Goal: Task Accomplishment & Management: Manage account settings

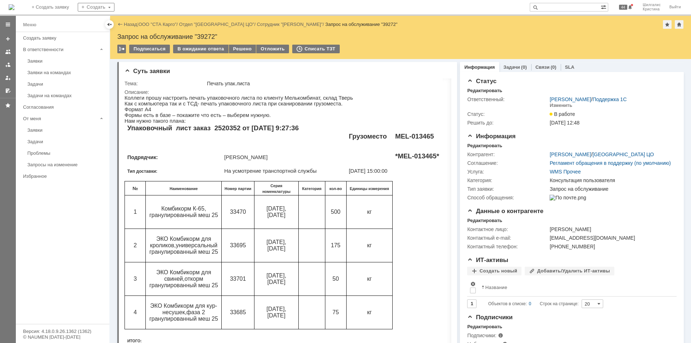
click at [211, 37] on div "Запрос на обслуживание "39272"" at bounding box center [400, 36] width 566 height 7
copy div "39272"
click at [168, 25] on link "ООО "СТА Карго"" at bounding box center [157, 24] width 38 height 5
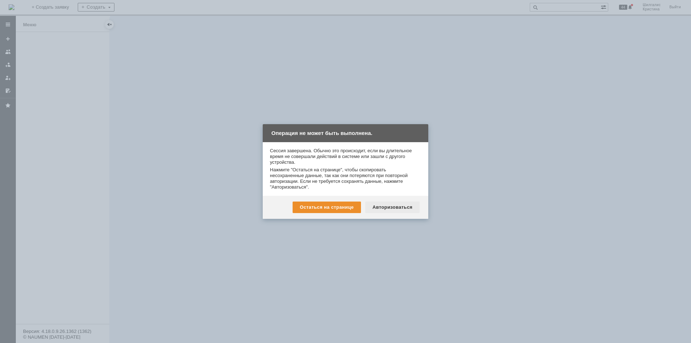
click at [398, 205] on div "Авторизоваться" at bounding box center [392, 207] width 54 height 12
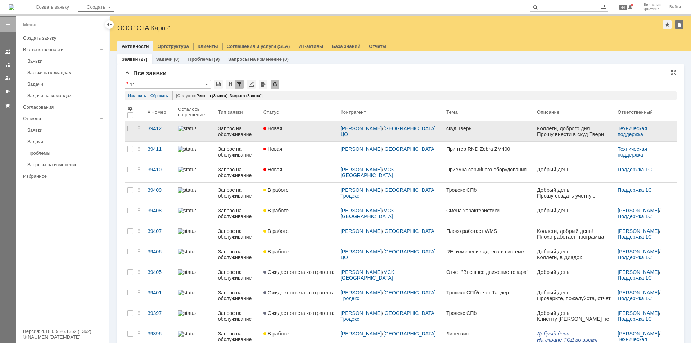
click at [319, 127] on div "Новая" at bounding box center [298, 129] width 71 height 6
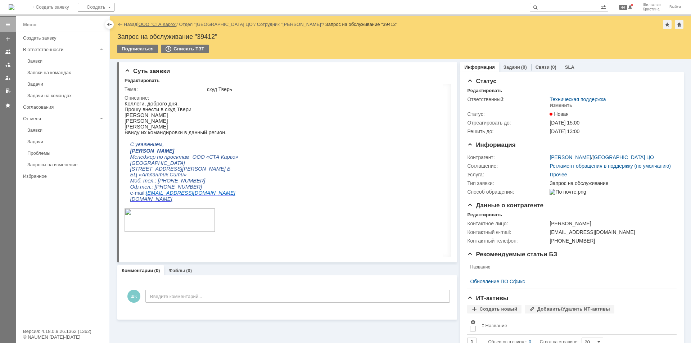
click at [158, 25] on link "ООО "СТА Карго"" at bounding box center [157, 24] width 38 height 5
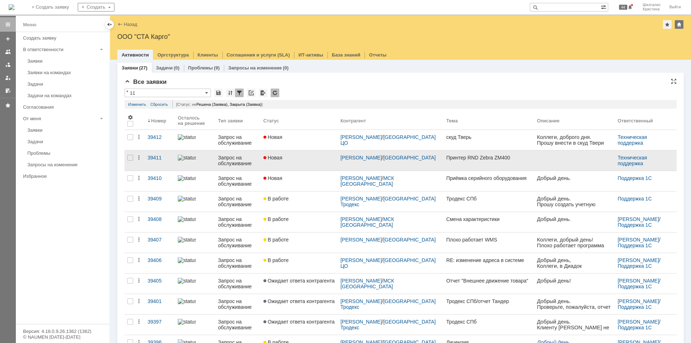
click at [298, 161] on link "Новая" at bounding box center [298, 160] width 77 height 20
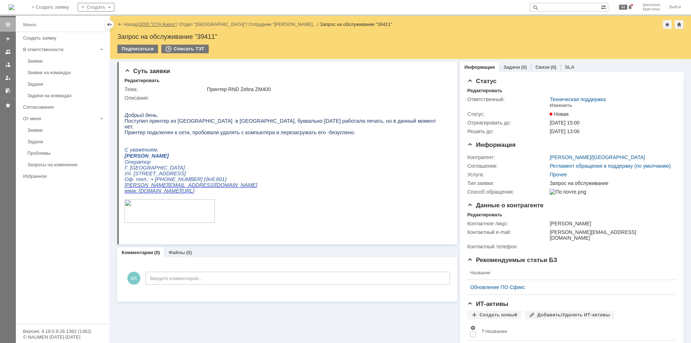
click at [149, 25] on link "ООО "СТА Карго"" at bounding box center [157, 24] width 38 height 5
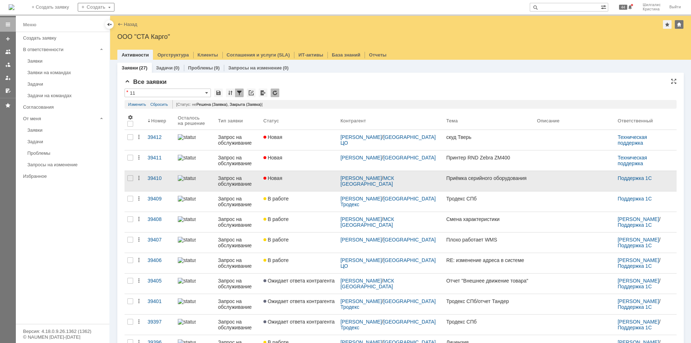
click at [277, 177] on span "Новая" at bounding box center [272, 178] width 19 height 6
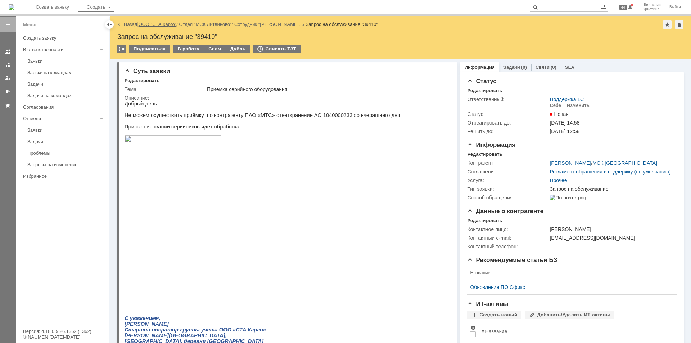
click at [163, 26] on link "ООО "СТА Карго"" at bounding box center [157, 24] width 38 height 5
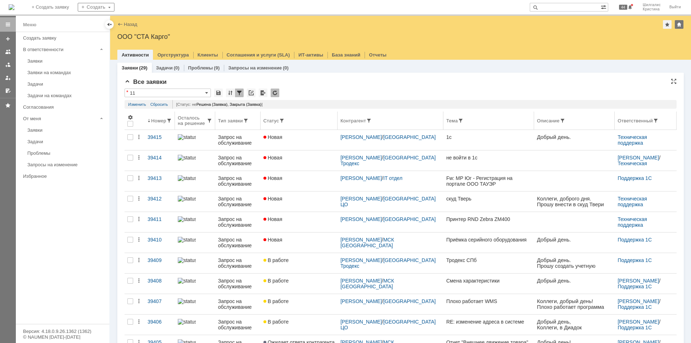
drag, startPoint x: 303, startPoint y: 181, endPoint x: 322, endPoint y: 112, distance: 72.0
click at [322, 112] on th "Статус" at bounding box center [298, 120] width 77 height 18
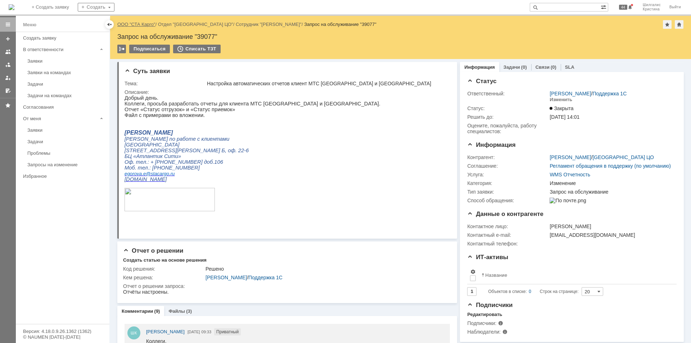
click at [129, 22] on link "ООО "СТА Карго"" at bounding box center [136, 24] width 38 height 5
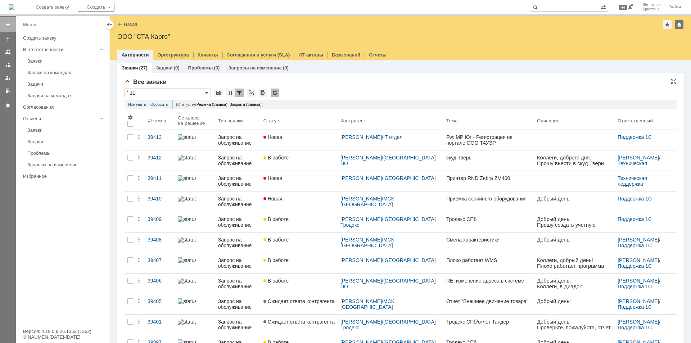
click at [157, 90] on input "11" at bounding box center [167, 92] width 86 height 9
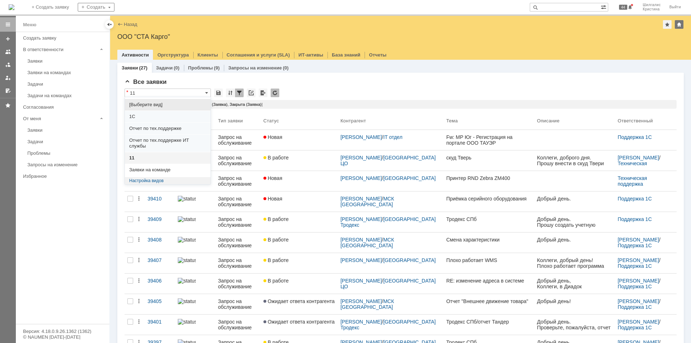
click at [147, 105] on span "[Выберите вид]" at bounding box center [167, 105] width 77 height 6
type input "[Выберите вид]"
type input "20"
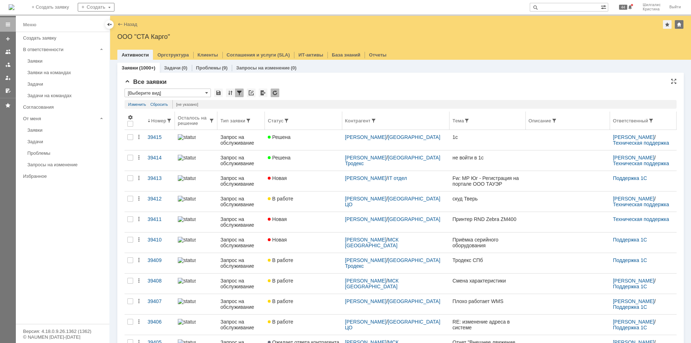
type input "[Выберите вид]"
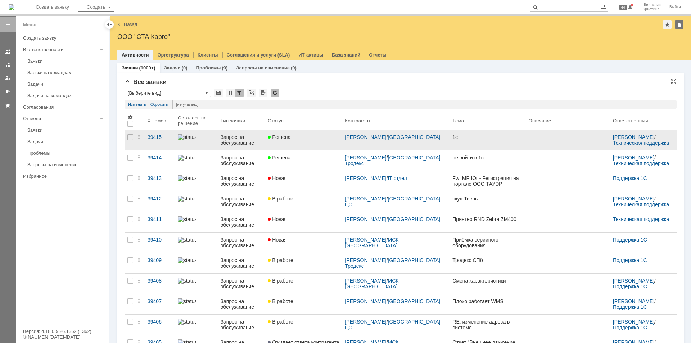
click at [290, 139] on span "Решена" at bounding box center [279, 137] width 23 height 6
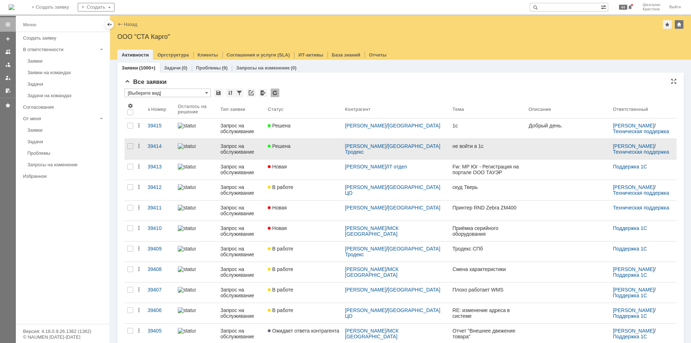
click at [305, 151] on link "Решена" at bounding box center [303, 149] width 77 height 20
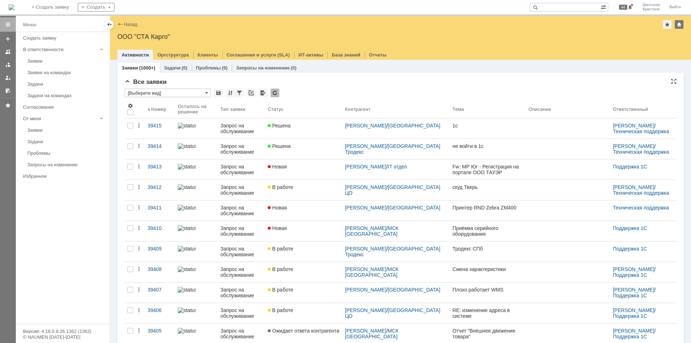
click at [161, 92] on input "[Выберите вид]" at bounding box center [167, 92] width 86 height 9
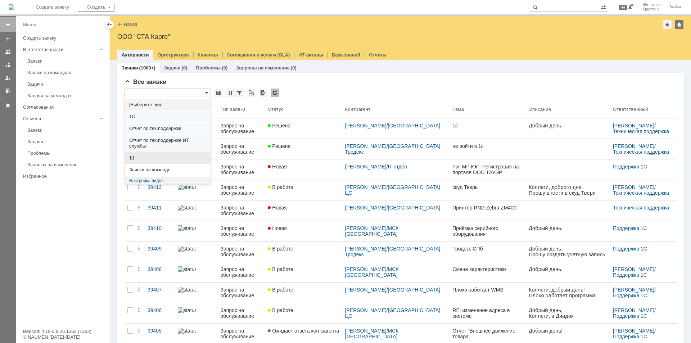
click at [151, 160] on span "11" at bounding box center [167, 158] width 77 height 6
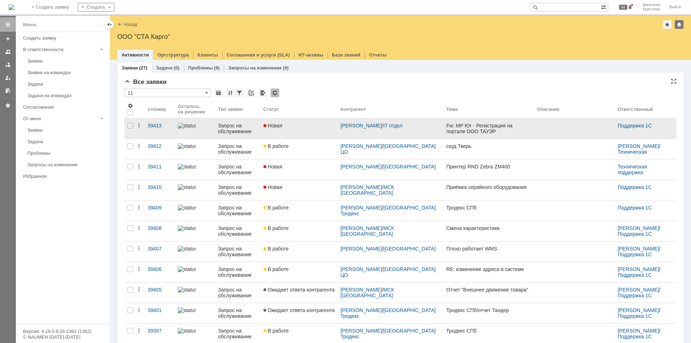
type input "11"
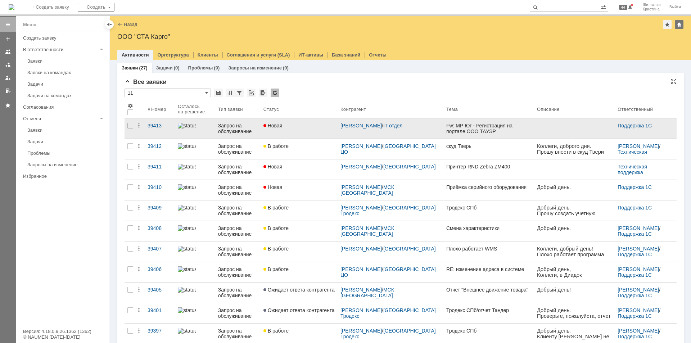
click at [313, 124] on div "Новая" at bounding box center [298, 126] width 71 height 6
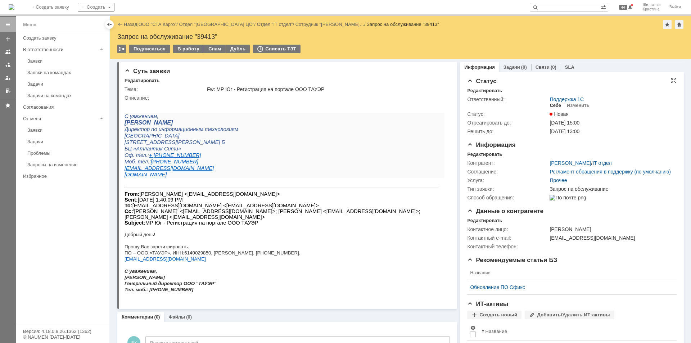
click at [551, 106] on div "Себе" at bounding box center [555, 105] width 12 height 6
click at [188, 50] on div "В работу" at bounding box center [188, 49] width 31 height 9
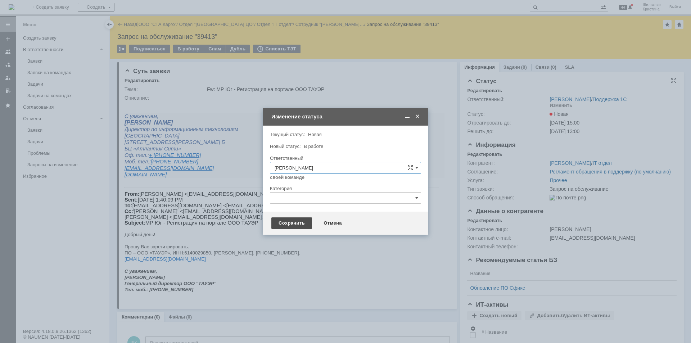
click at [297, 228] on div "Сохранить" at bounding box center [291, 223] width 41 height 12
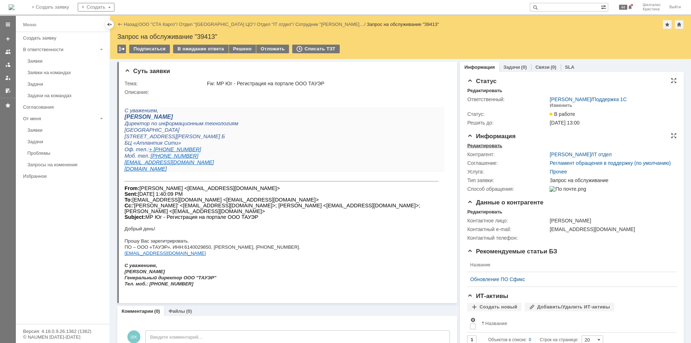
click at [486, 143] on div "Редактировать" at bounding box center [484, 146] width 35 height 6
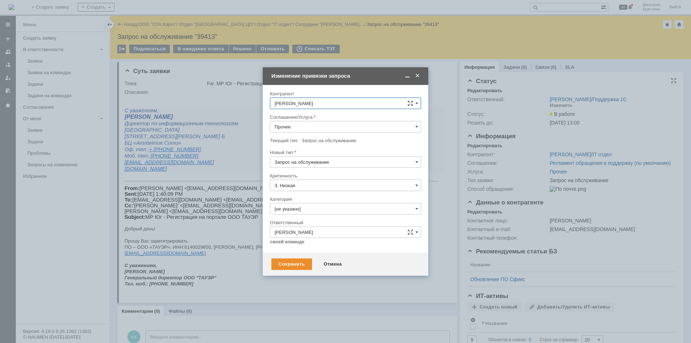
click at [309, 128] on input "Прочее" at bounding box center [345, 127] width 151 height 12
click at [313, 190] on span "WMS Прочее" at bounding box center [345, 190] width 142 height 6
type input "WMS Прочее"
click at [299, 209] on input "[не указано]" at bounding box center [345, 209] width 151 height 12
click at [309, 245] on span "Изменение" at bounding box center [345, 246] width 142 height 6
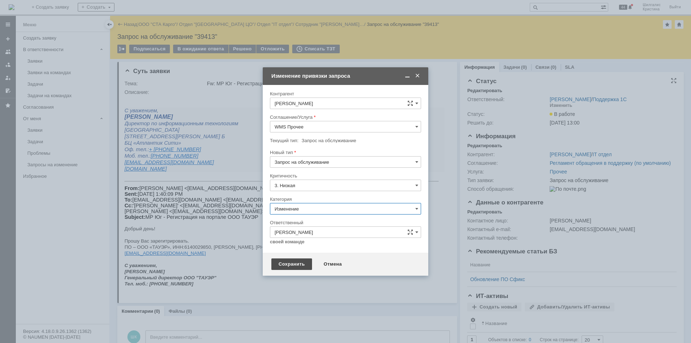
type input "Изменение"
click at [300, 260] on div "Сохранить" at bounding box center [291, 264] width 41 height 12
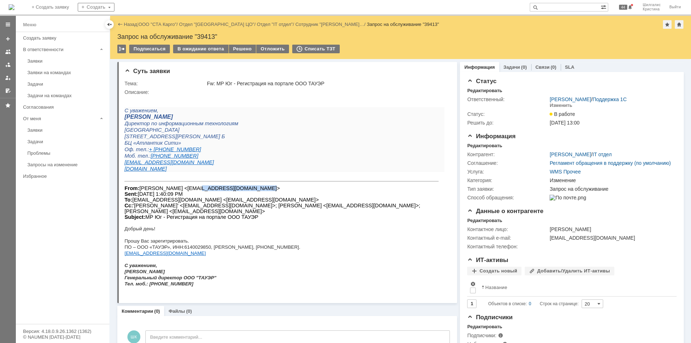
drag, startPoint x: 247, startPoint y: 189, endPoint x: 187, endPoint y: 191, distance: 59.4
click at [187, 191] on font "From: Анатолий Кудряшев <akudryashev@towercom.ru> Sent: Wednesday, August 27, 2…" at bounding box center [272, 202] width 296 height 35
copy font "akudryashev@towercom.ru"
click at [207, 47] on div "В ожидание ответа" at bounding box center [200, 49] width 55 height 9
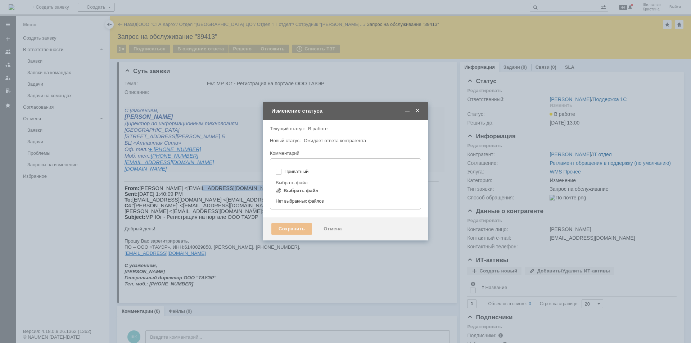
type input "[не указано]"
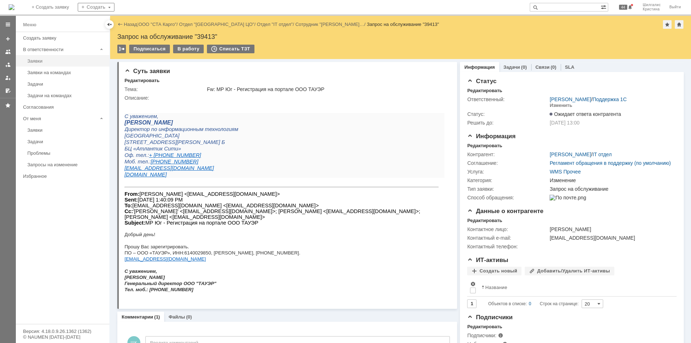
click at [36, 61] on div "Заявки" at bounding box center [66, 60] width 78 height 5
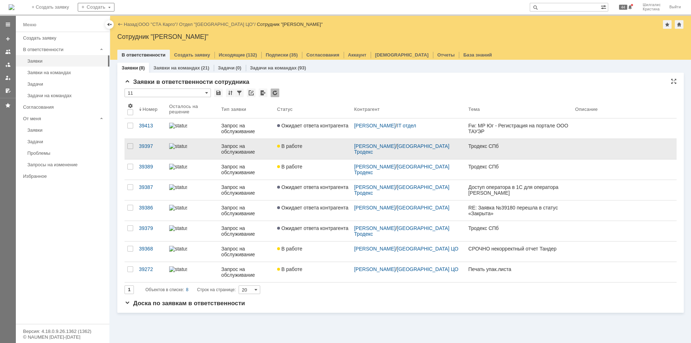
click at [301, 142] on link "В работе" at bounding box center [312, 149] width 77 height 20
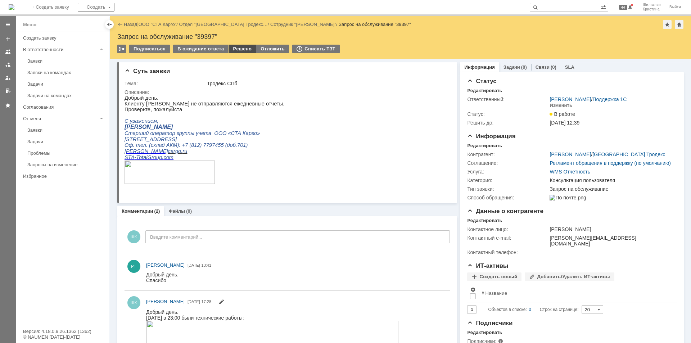
click at [237, 51] on div "Решено" at bounding box center [242, 49] width 27 height 9
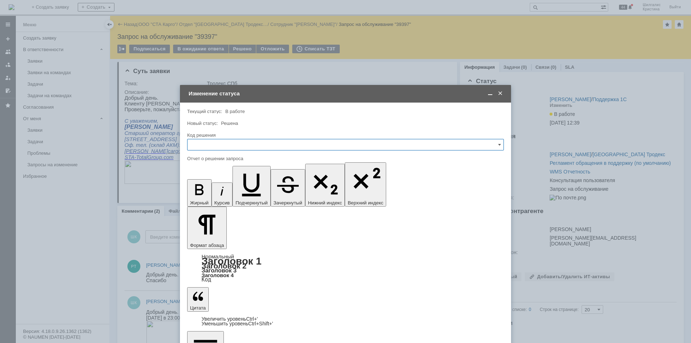
click at [233, 147] on input "text" at bounding box center [345, 145] width 316 height 12
click at [207, 238] on span "Решено" at bounding box center [345, 241] width 307 height 6
type input "Решено"
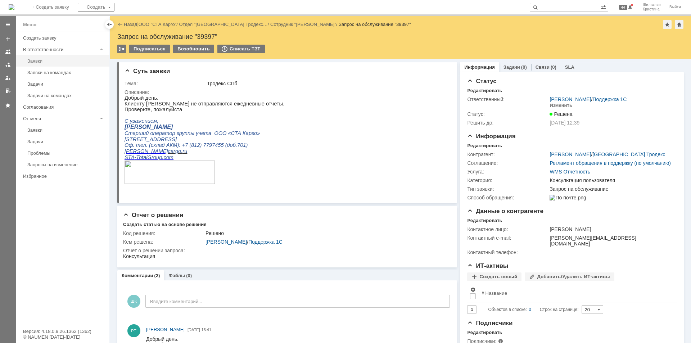
click at [45, 60] on div "Заявки" at bounding box center [66, 60] width 78 height 5
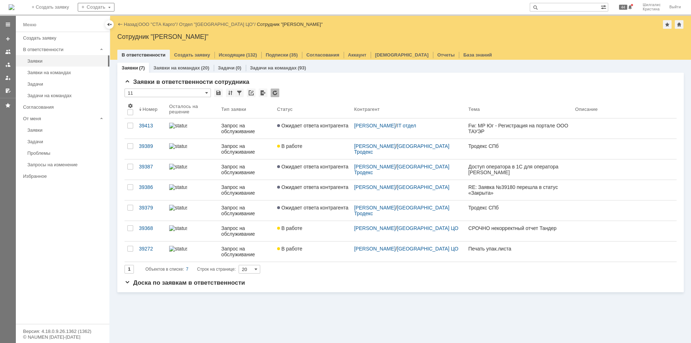
click at [281, 150] on link "В работе" at bounding box center [312, 149] width 77 height 20
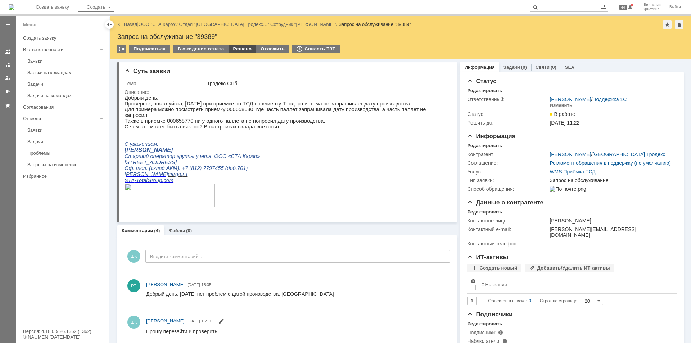
click at [238, 45] on div "Решено" at bounding box center [242, 49] width 27 height 9
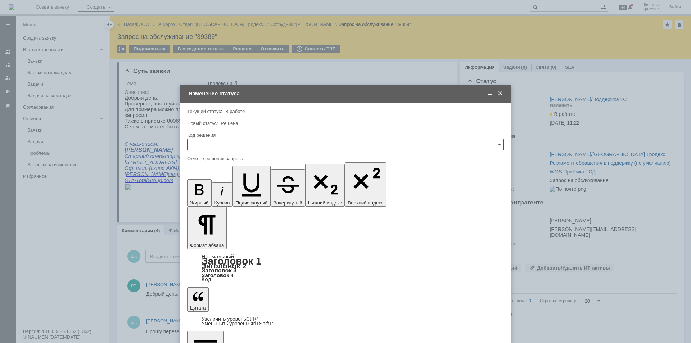
click at [214, 143] on input "text" at bounding box center [345, 145] width 316 height 12
click at [207, 235] on div "Решено" at bounding box center [345, 241] width 316 height 12
type input "Решено"
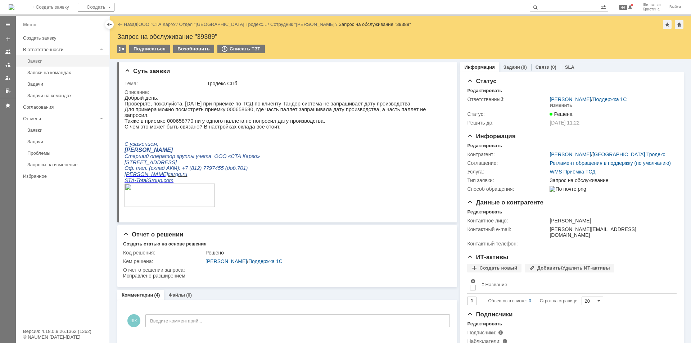
click at [62, 58] on link "Заявки" at bounding box center [65, 60] width 83 height 11
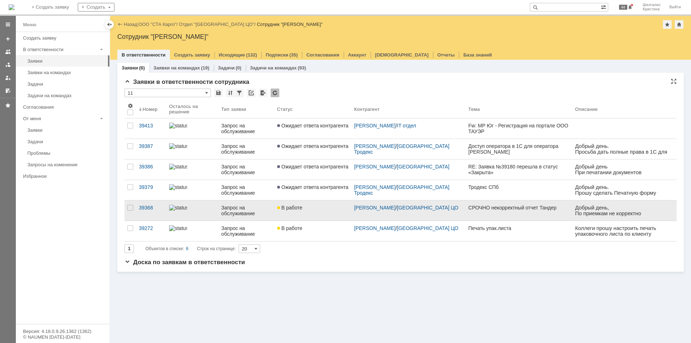
click at [309, 213] on link "В работе" at bounding box center [312, 210] width 77 height 20
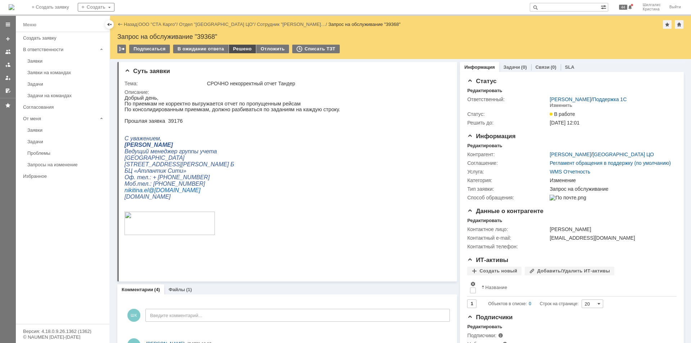
click at [237, 49] on div "Решено" at bounding box center [242, 49] width 27 height 9
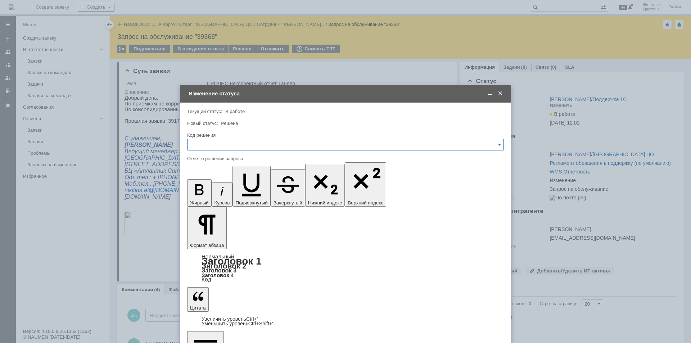
click at [211, 142] on input "text" at bounding box center [345, 145] width 316 height 12
click at [210, 237] on div "Решено" at bounding box center [345, 241] width 316 height 12
type input "Решено"
click at [490, 95] on span at bounding box center [489, 93] width 7 height 6
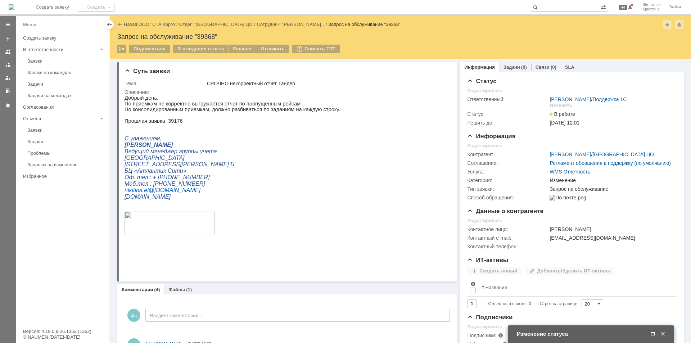
click at [653, 331] on span at bounding box center [652, 334] width 7 height 6
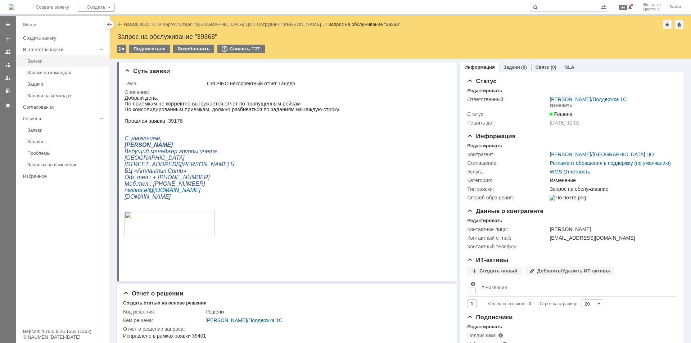
click at [49, 59] on div "Заявки" at bounding box center [66, 60] width 78 height 5
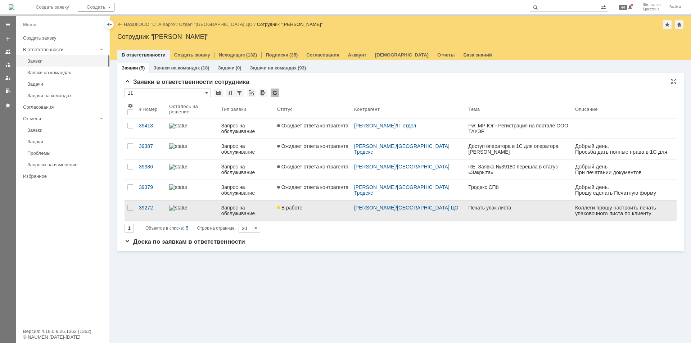
click at [309, 210] on div "В работе" at bounding box center [312, 208] width 71 height 6
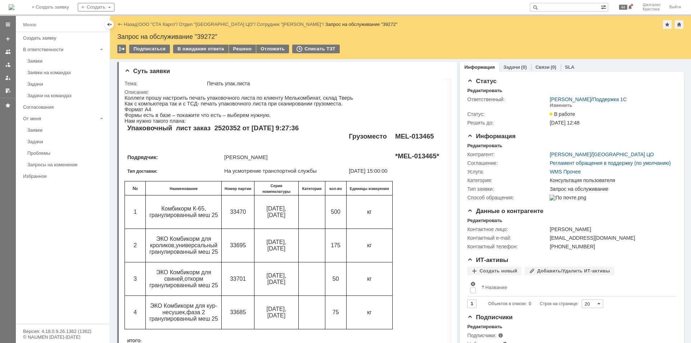
scroll to position [170, 0]
click at [164, 25] on link "ООО "СТА Карго"" at bounding box center [157, 24] width 38 height 5
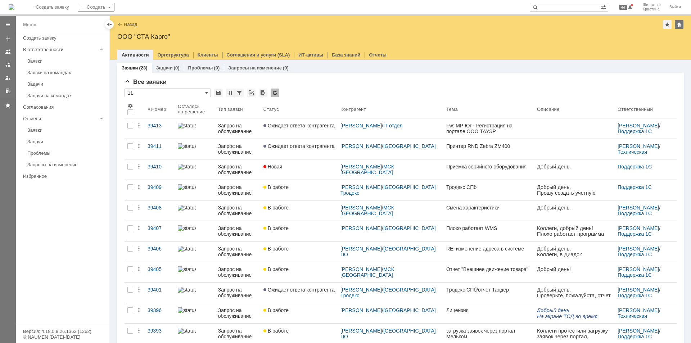
click at [689, 29] on div "Назад | ООО "СТА Карго" ООО "СТА Карго" root$101 Активности Оргструктура Клиент…" at bounding box center [400, 38] width 580 height 44
click at [50, 60] on div "Заявки" at bounding box center [66, 60] width 78 height 5
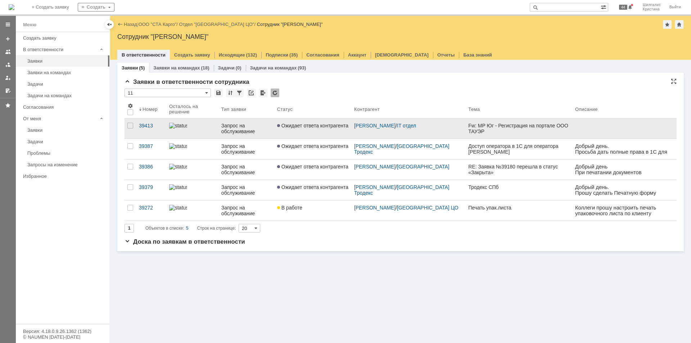
click at [302, 125] on span "Ожидает ответа контрагента" at bounding box center [312, 126] width 71 height 6
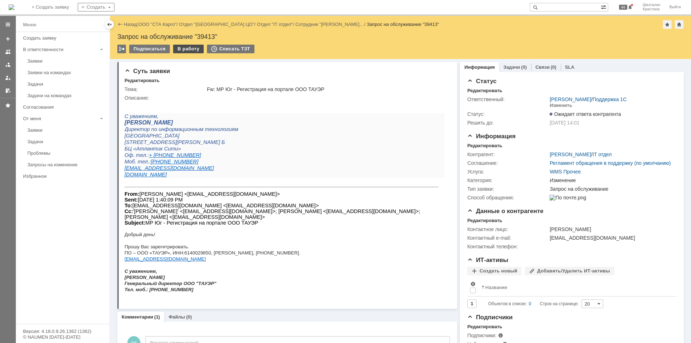
click at [187, 47] on div "В работу" at bounding box center [188, 49] width 31 height 9
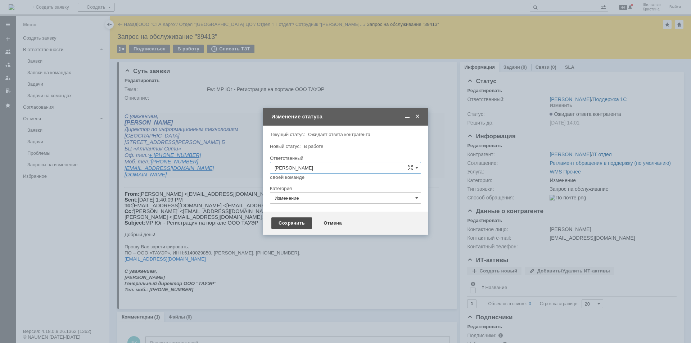
click at [284, 221] on div "Сохранить" at bounding box center [291, 223] width 41 height 12
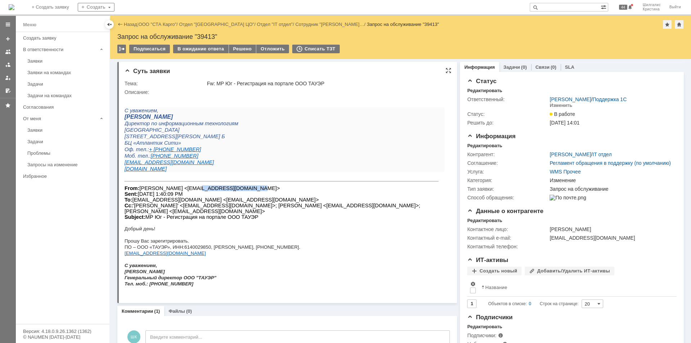
drag, startPoint x: 240, startPoint y: 189, endPoint x: 187, endPoint y: 188, distance: 52.9
click at [187, 188] on font "From: Анатолий Кудряшев <akudryashev@towercom.ru> Sent: Wednesday, August 27, 2…" at bounding box center [272, 202] width 296 height 35
copy font "akudryashev@towercom"
click at [237, 46] on div "Решено" at bounding box center [242, 49] width 27 height 9
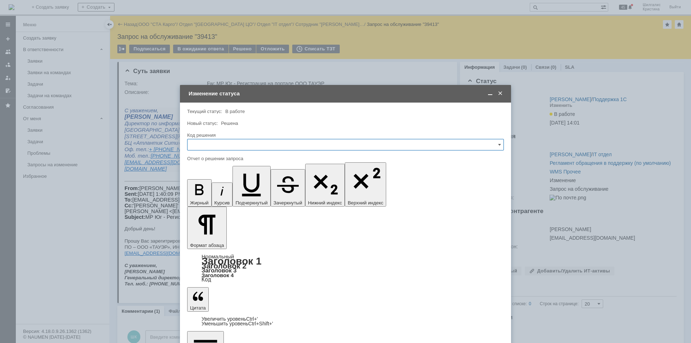
click at [215, 143] on input "text" at bounding box center [345, 145] width 316 height 12
click at [214, 236] on div "Решено" at bounding box center [345, 241] width 316 height 12
type input "Решено"
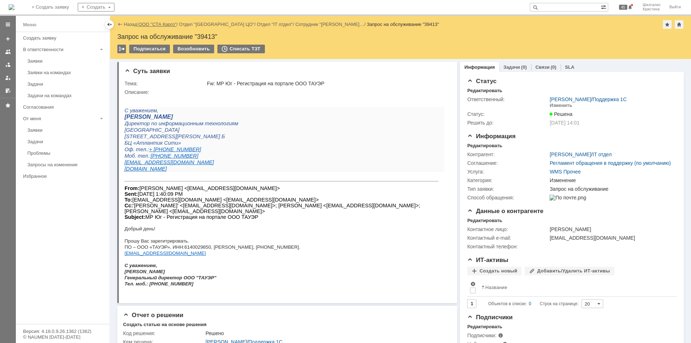
click at [156, 24] on link "ООО "СТА Карго"" at bounding box center [157, 24] width 38 height 5
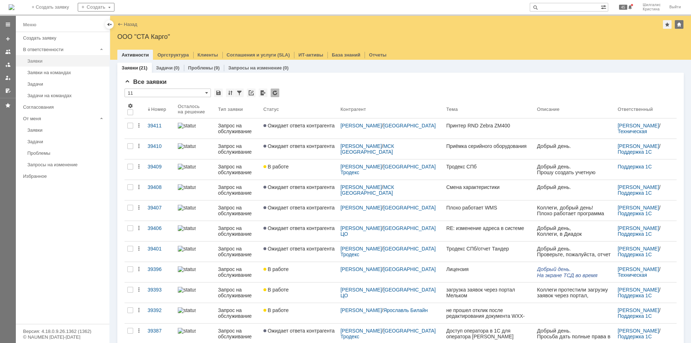
click at [37, 64] on link "Заявки" at bounding box center [65, 60] width 83 height 11
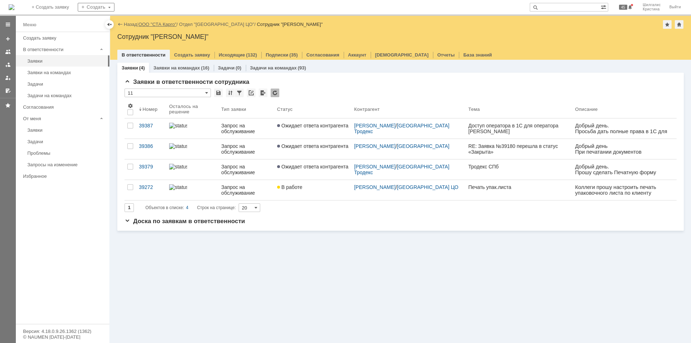
click at [153, 24] on link "ООО "СТА Карго"" at bounding box center [157, 24] width 38 height 5
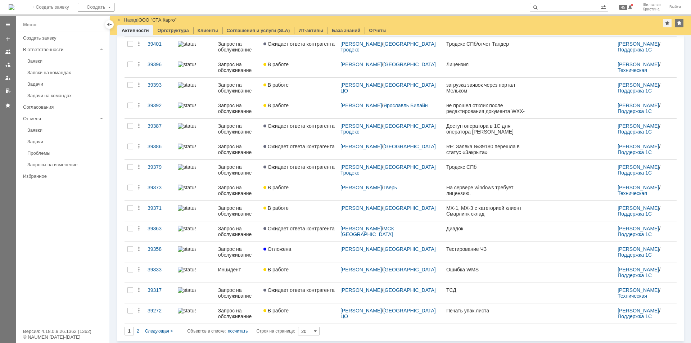
scroll to position [181, 0]
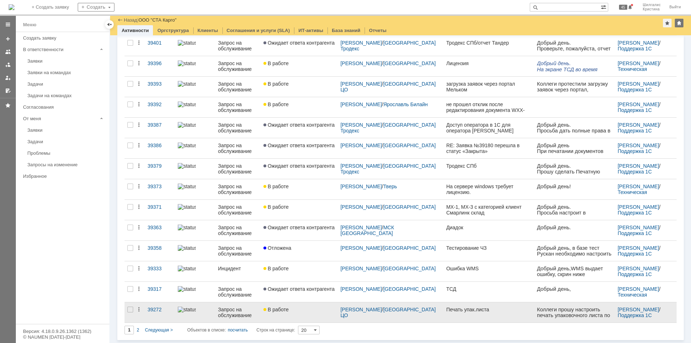
click at [298, 308] on div "В работе" at bounding box center [298, 309] width 71 height 6
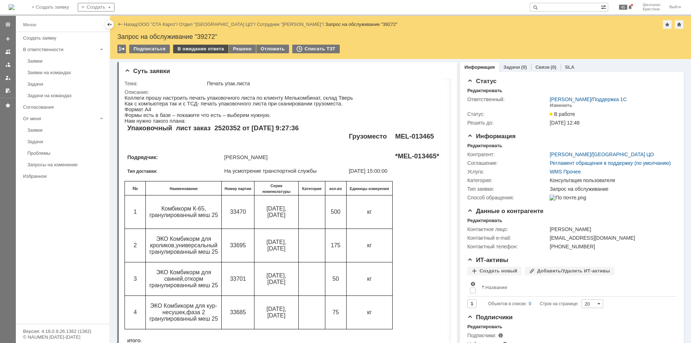
click at [206, 50] on div "В ожидание ответа" at bounding box center [200, 49] width 55 height 9
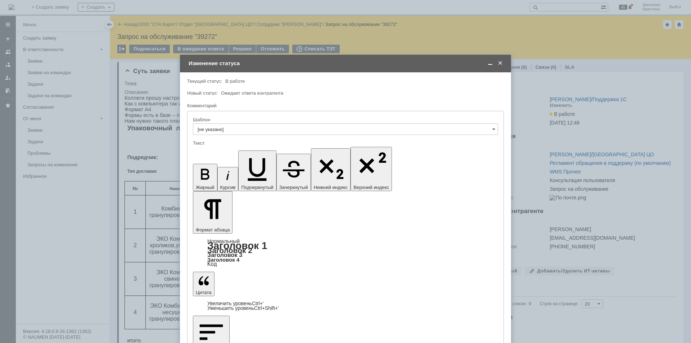
drag, startPoint x: 240, startPoint y: 2027, endPoint x: 194, endPoint y: 2021, distance: 46.4
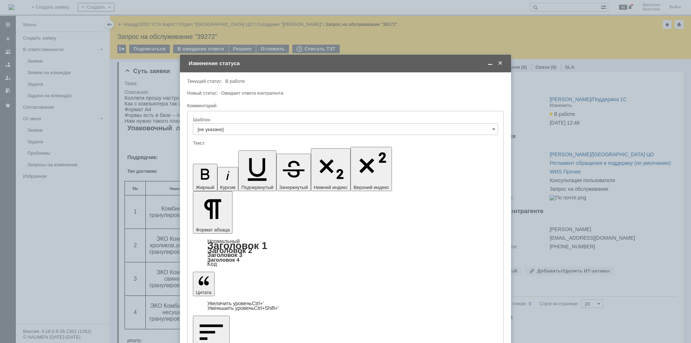
copy div "ПФ_ЭтикеткаПаспортаПаллета"
drag, startPoint x: 250, startPoint y: 2033, endPoint x: 291, endPoint y: 2034, distance: 40.6
drag, startPoint x: 264, startPoint y: 2027, endPoint x: 202, endPoint y: 2023, distance: 61.6
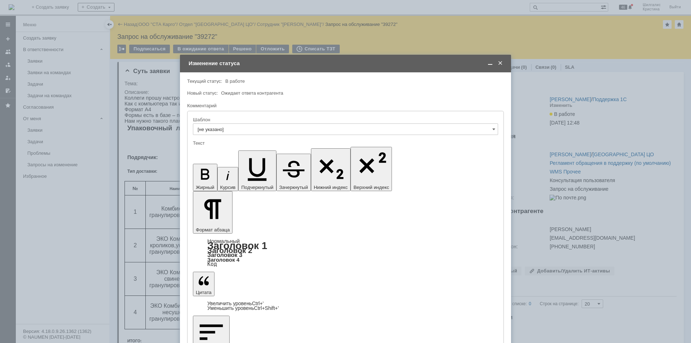
copy div "ПФ_ПаспортПаллетаМагна"
drag, startPoint x: 287, startPoint y: 2034, endPoint x: 250, endPoint y: 2033, distance: 36.7
drag, startPoint x: 344, startPoint y: 2026, endPoint x: 271, endPoint y: 2026, distance: 72.6
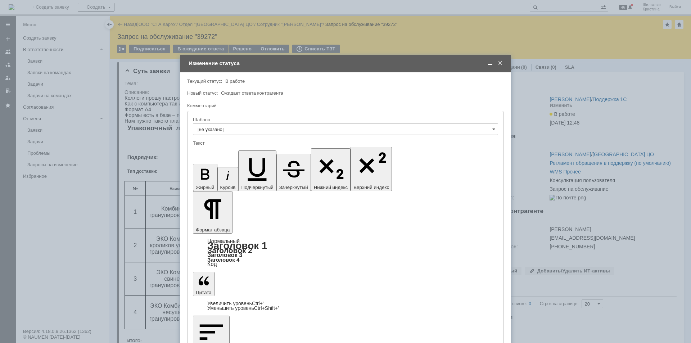
copy div "ПФ_ЭтикеткаПаспортаПаллета"
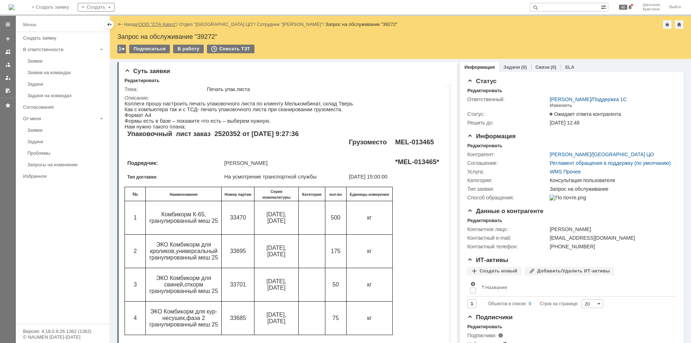
click at [155, 23] on link "ООО "СТА Карго"" at bounding box center [157, 24] width 38 height 5
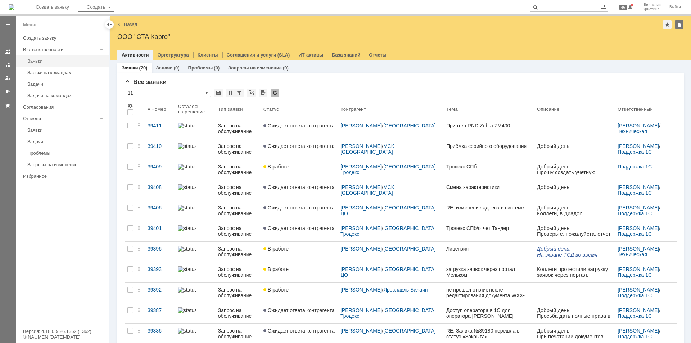
click at [40, 60] on div "Заявки" at bounding box center [66, 60] width 78 height 5
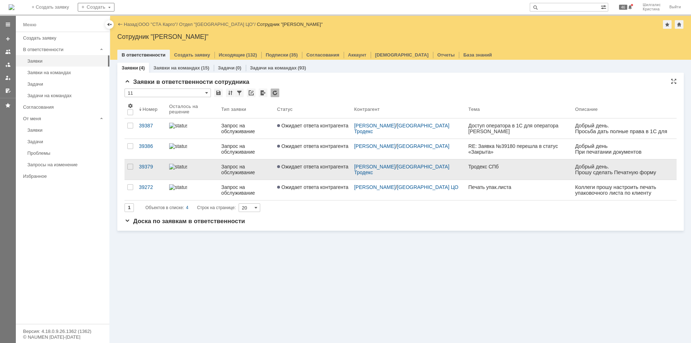
click at [310, 166] on span "Ожидает ответа контрагента" at bounding box center [312, 167] width 71 height 6
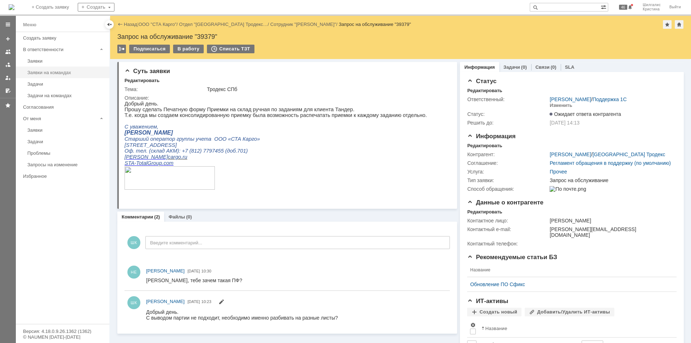
click at [46, 71] on div "Заявки на командах" at bounding box center [66, 72] width 78 height 5
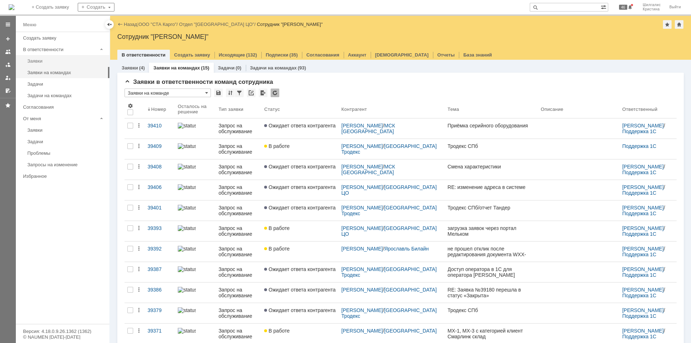
click at [42, 63] on div "Заявки" at bounding box center [66, 60] width 78 height 5
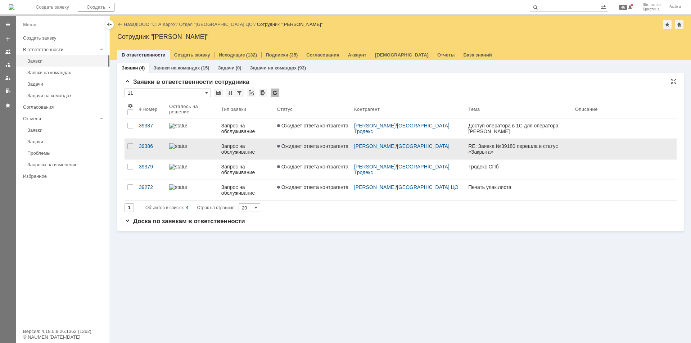
click at [301, 152] on link "Ожидает ответа контрагента" at bounding box center [312, 149] width 77 height 20
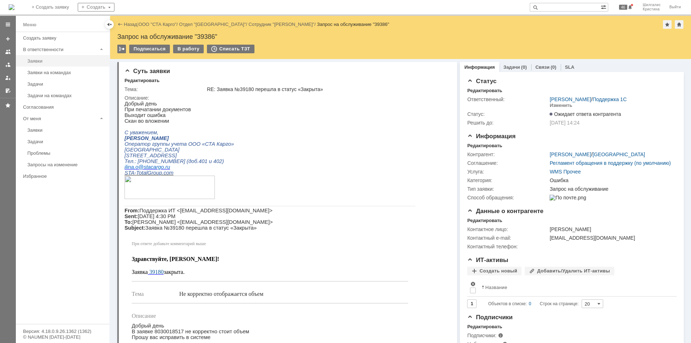
click at [49, 61] on div "Заявки" at bounding box center [66, 60] width 78 height 5
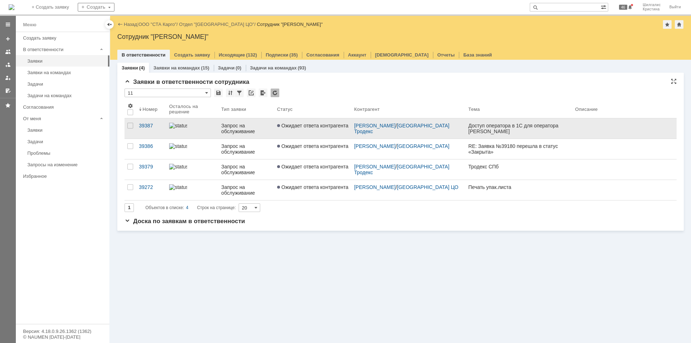
click at [300, 135] on link "Ожидает ответа контрагента" at bounding box center [312, 128] width 77 height 20
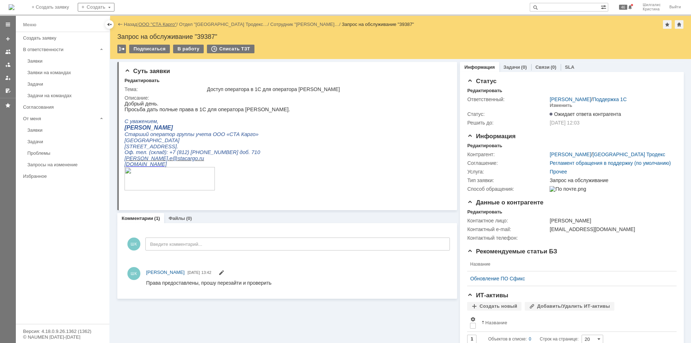
click at [159, 24] on link "ООО "СТА Карго"" at bounding box center [157, 24] width 38 height 5
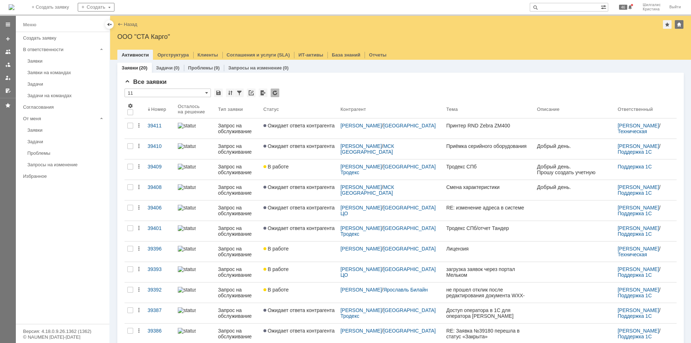
click at [70, 73] on div "Заявки на командах" at bounding box center [66, 72] width 78 height 5
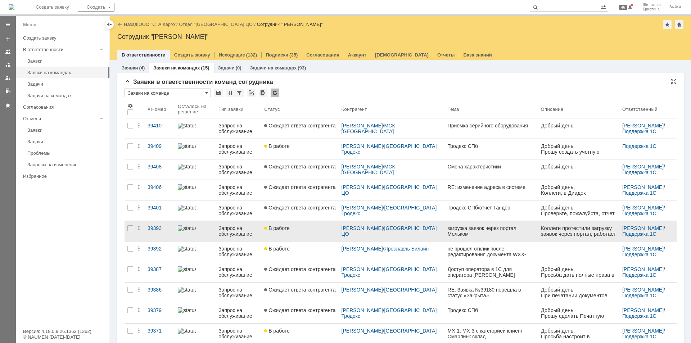
click at [327, 231] on link "В работе" at bounding box center [299, 231] width 77 height 20
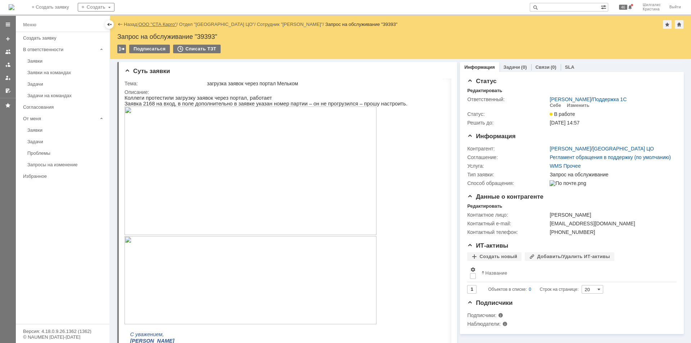
drag, startPoint x: 292, startPoint y: 112, endPoint x: 155, endPoint y: 25, distance: 162.1
click at [155, 25] on link "ООО "СТА Карго"" at bounding box center [157, 24] width 38 height 5
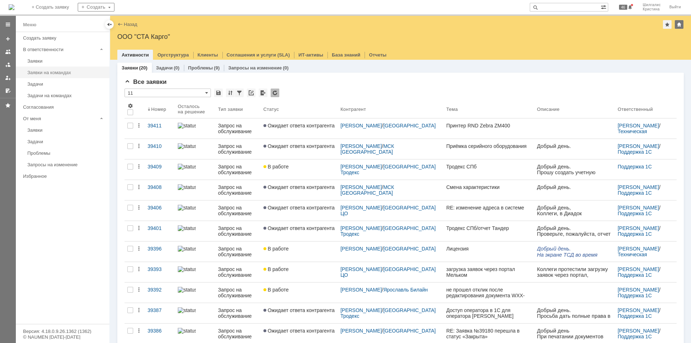
click at [56, 74] on div "Заявки на командах" at bounding box center [66, 72] width 78 height 5
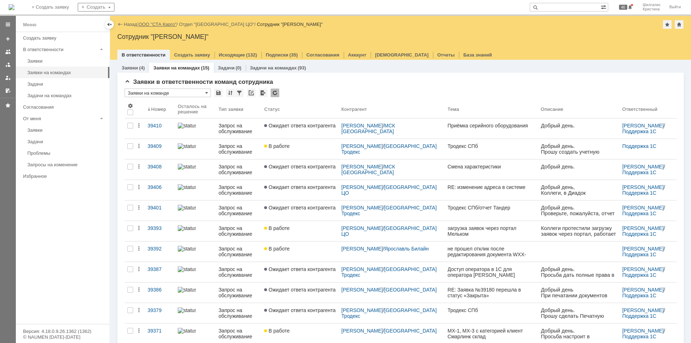
click at [151, 22] on link "ООО "СТА Карго"" at bounding box center [157, 24] width 38 height 5
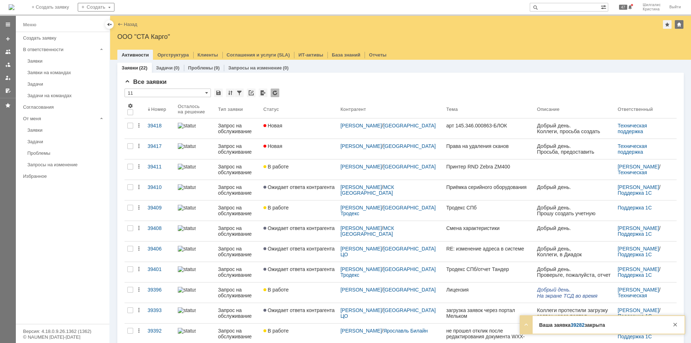
click at [311, 77] on div "Все заявки * 11 Результаты поиска: 1 2 Следующая > Объектов в списке: 20 Строк …" at bounding box center [400, 309] width 566 height 473
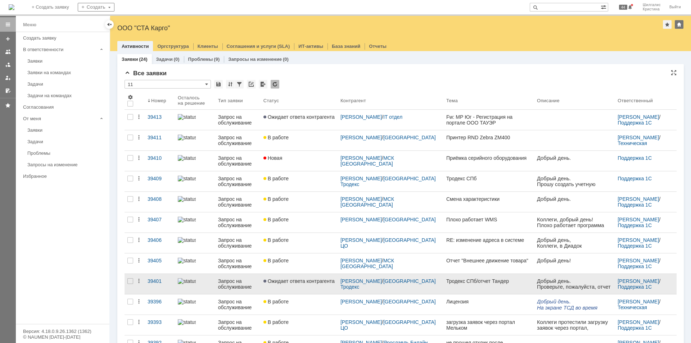
click at [469, 286] on link "Тродекс СПб/отчет Тандер" at bounding box center [488, 284] width 91 height 20
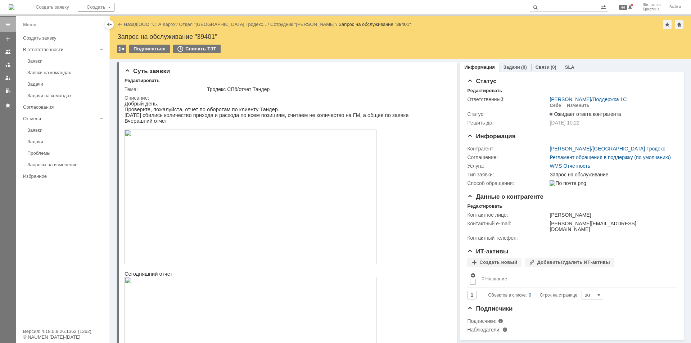
click at [208, 38] on div "Запрос на обслуживание "39401"" at bounding box center [400, 36] width 566 height 7
copy div "39401"
click at [561, 10] on input "text" at bounding box center [564, 7] width 71 height 9
paste input "akyudin1@mts"
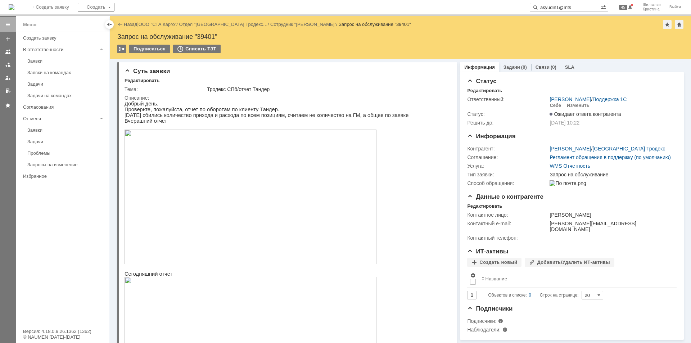
type input "akyudin1@mts"
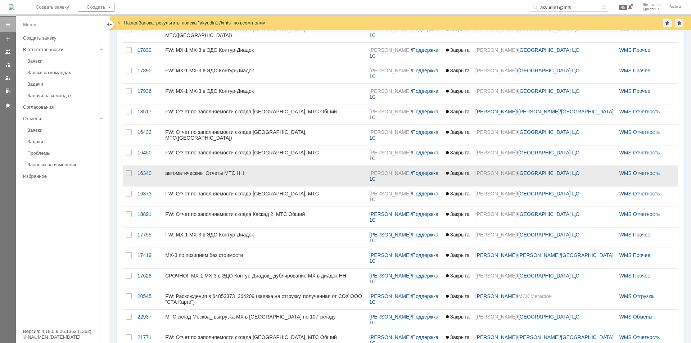
scroll to position [122, 0]
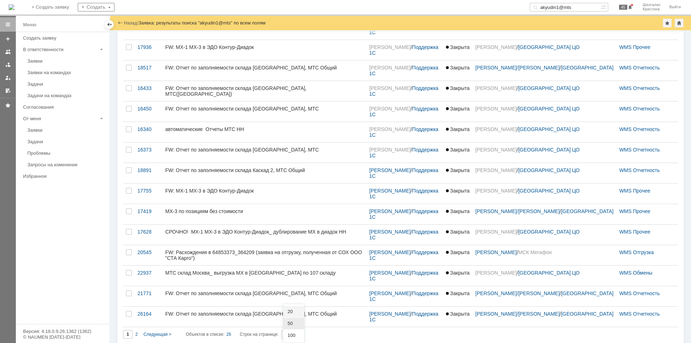
click at [292, 324] on span "50" at bounding box center [293, 323] width 12 height 6
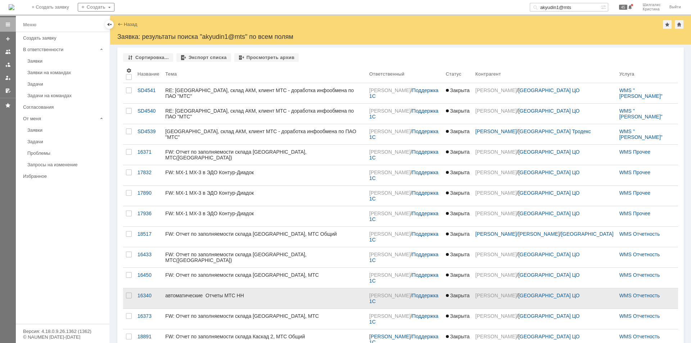
type input "50"
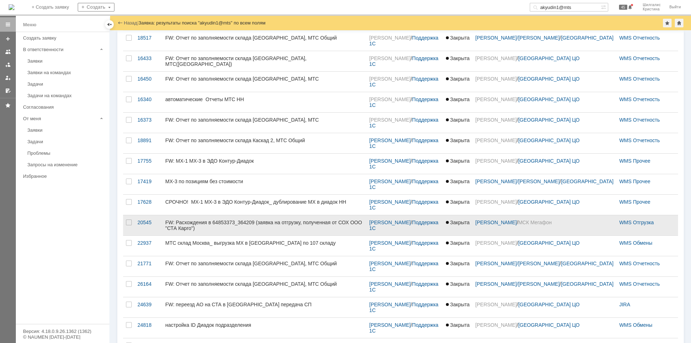
scroll to position [239, 0]
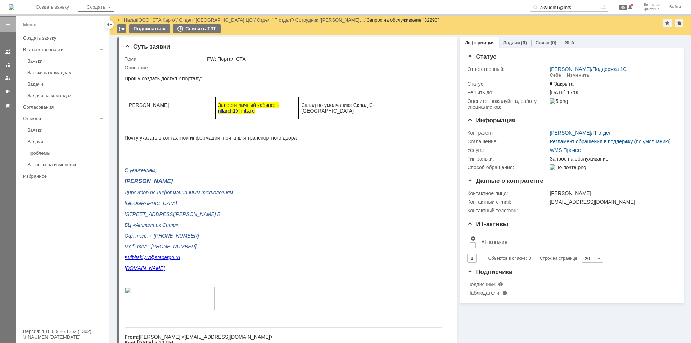
drag, startPoint x: 549, startPoint y: 59, endPoint x: 537, endPoint y: 37, distance: 24.1
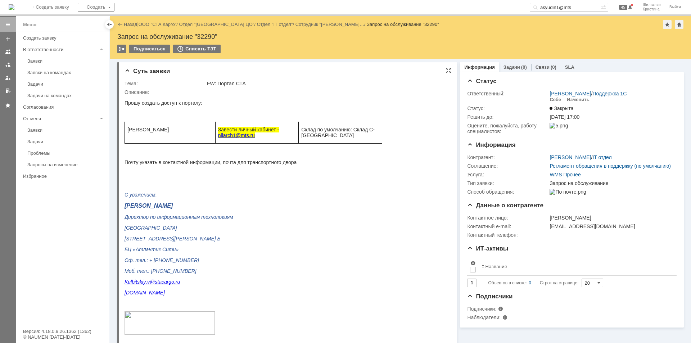
click at [285, 233] on div "С уважением, Владислав Кульбицкий Директор по информационным технологиям Санкт-…" at bounding box center [284, 264] width 320 height 144
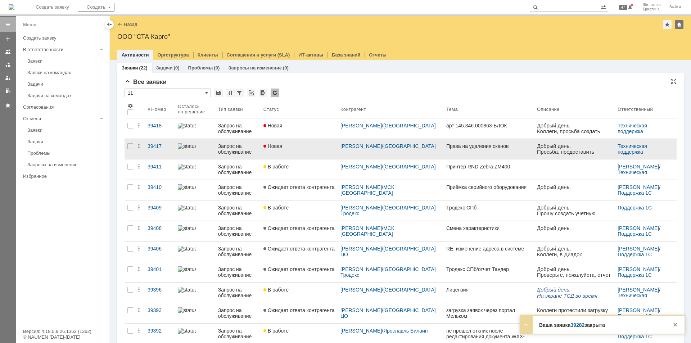
click at [305, 150] on link "Новая" at bounding box center [298, 149] width 77 height 20
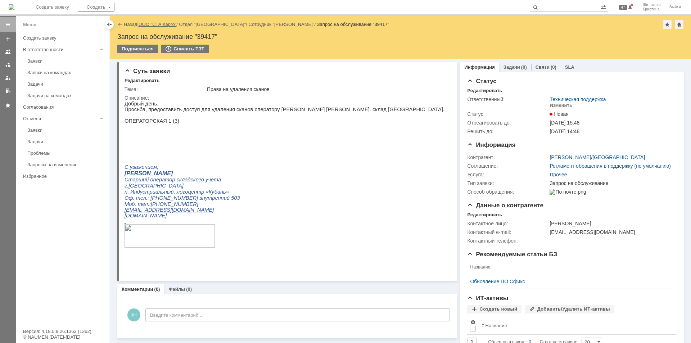
click at [159, 22] on link "ООО "СТА Карго"" at bounding box center [157, 24] width 38 height 5
